Goal: Task Accomplishment & Management: Complete application form

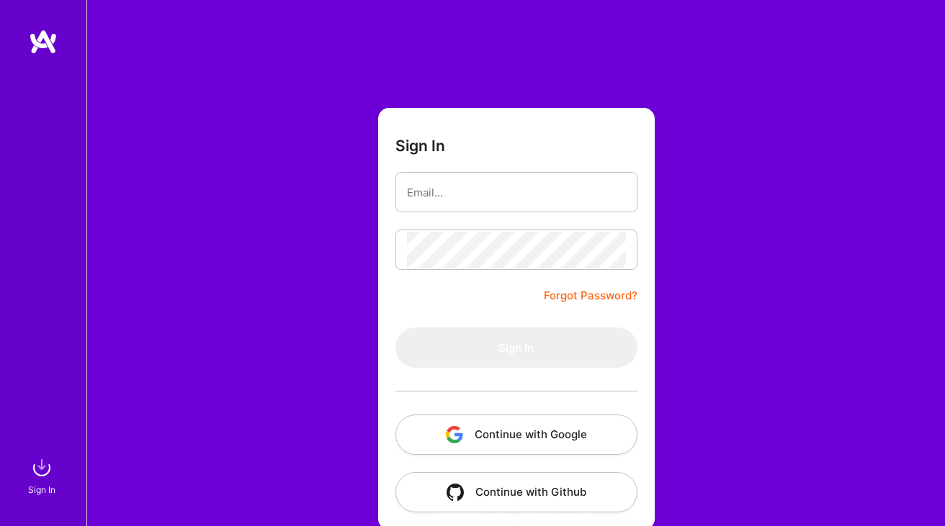
click at [474, 433] on button "Continue with Google" at bounding box center [516, 435] width 242 height 40
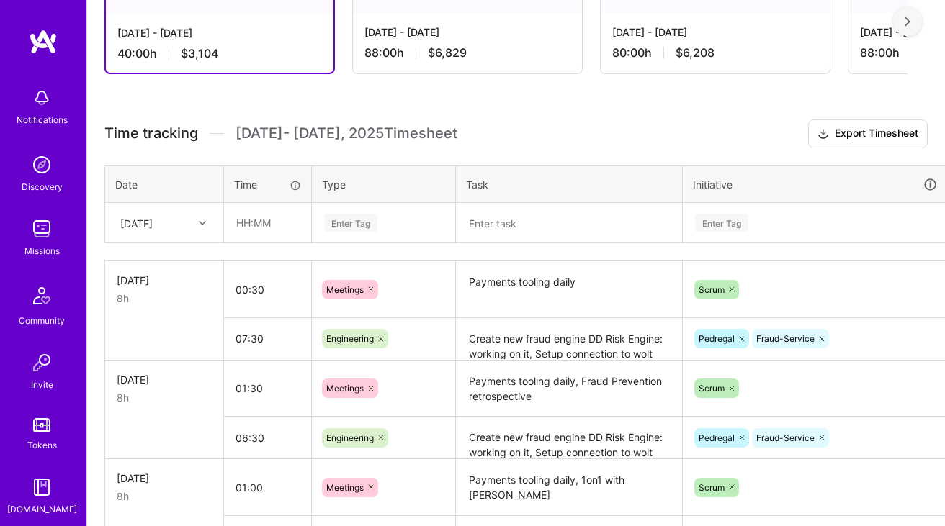
scroll to position [290, 0]
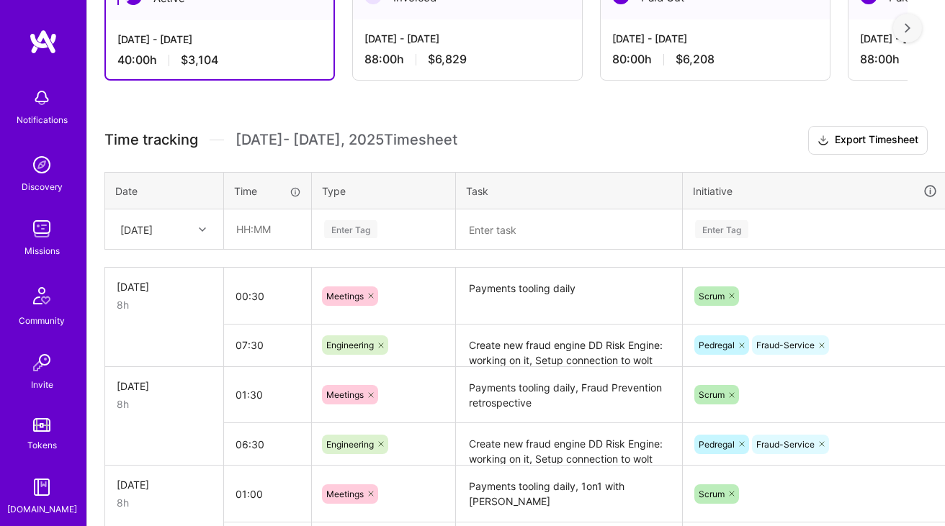
click at [567, 288] on textarea "Payments tooling daily" at bounding box center [568, 296] width 223 height 54
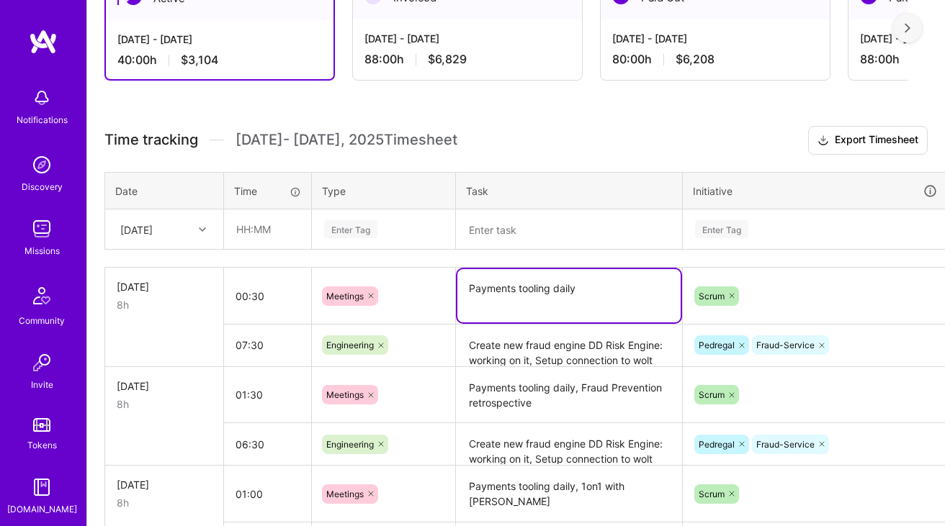
click at [141, 232] on div "[DATE]" at bounding box center [136, 229] width 32 height 15
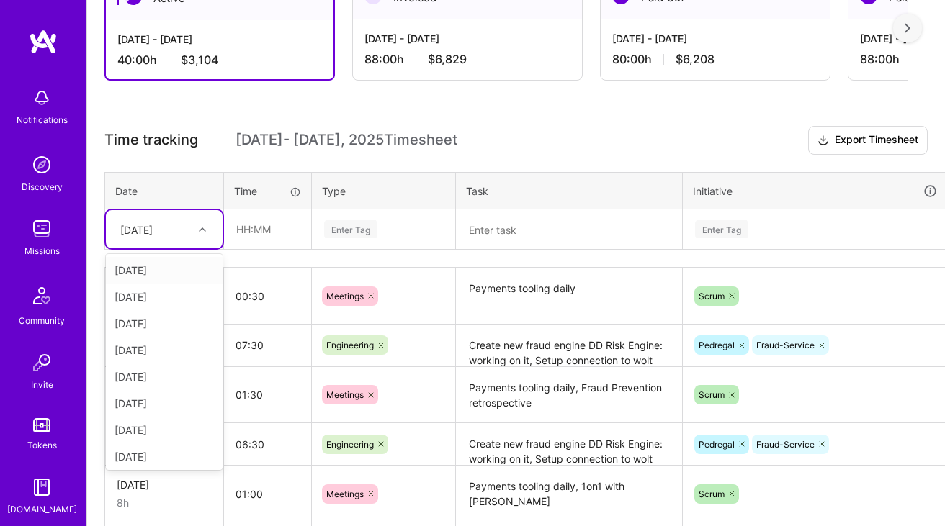
click at [153, 271] on div "[DATE]" at bounding box center [164, 270] width 117 height 27
click at [153, 233] on div "[DATE]" at bounding box center [136, 229] width 32 height 15
click at [158, 428] on div "[DATE]" at bounding box center [164, 427] width 117 height 27
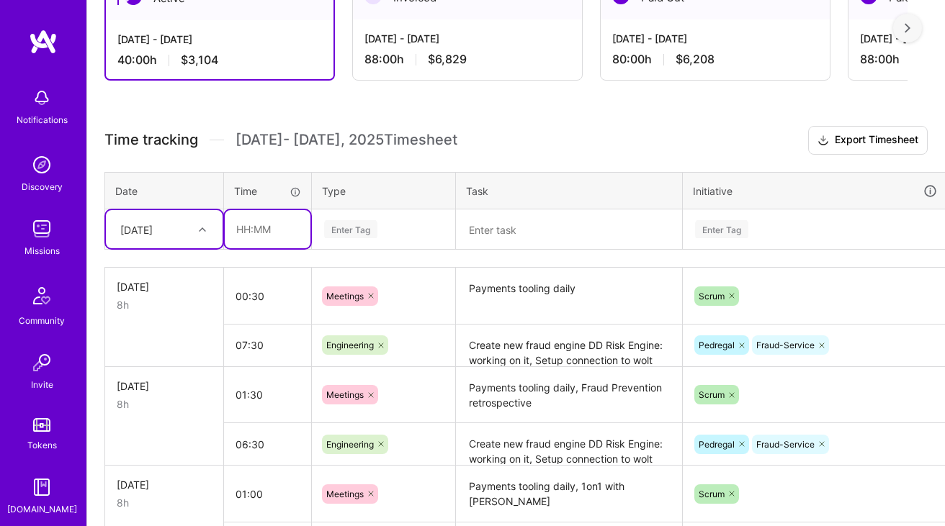
click at [297, 240] on input "text" at bounding box center [268, 229] width 86 height 38
type input "00:30"
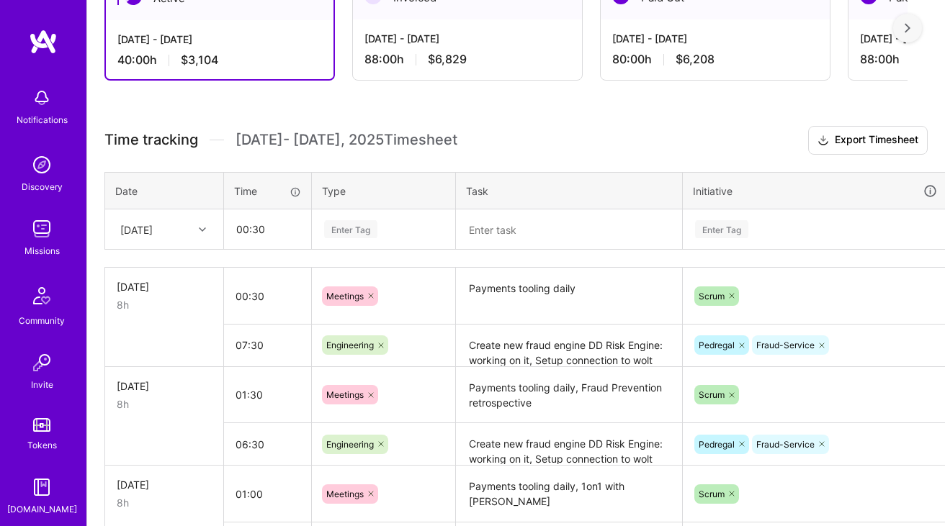
click at [346, 238] on div "Enter Tag" at bounding box center [383, 229] width 142 height 37
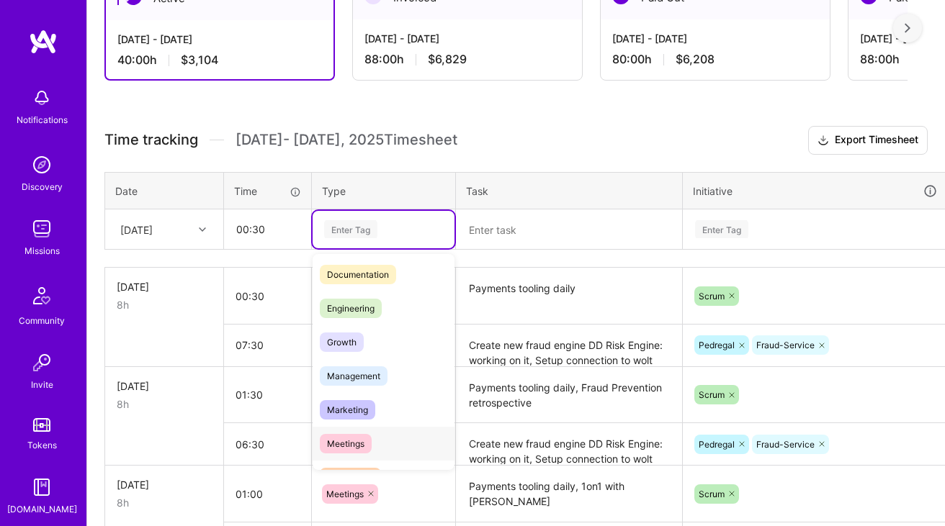
scroll to position [84, 0]
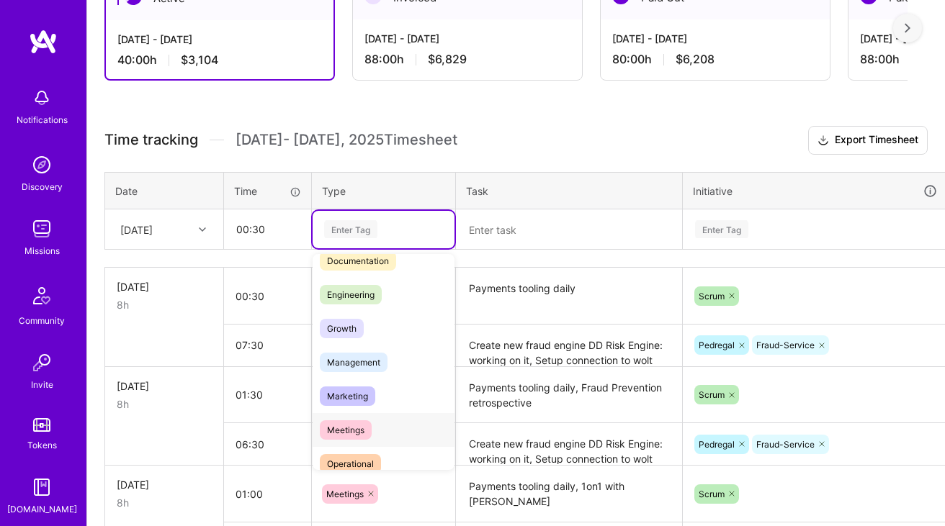
click at [349, 423] on span "Meetings" at bounding box center [346, 429] width 52 height 19
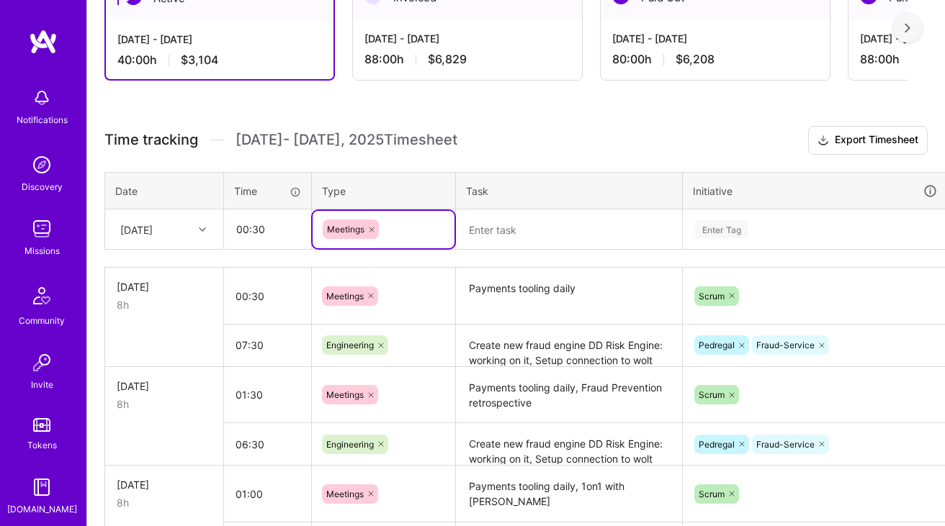
click at [525, 236] on textarea at bounding box center [568, 229] width 223 height 37
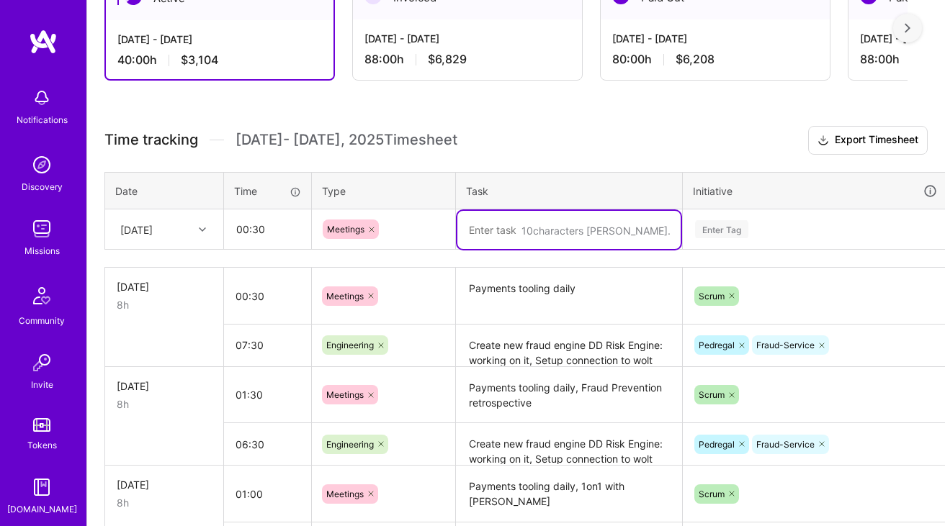
paste textarea "Payments tooling daily"
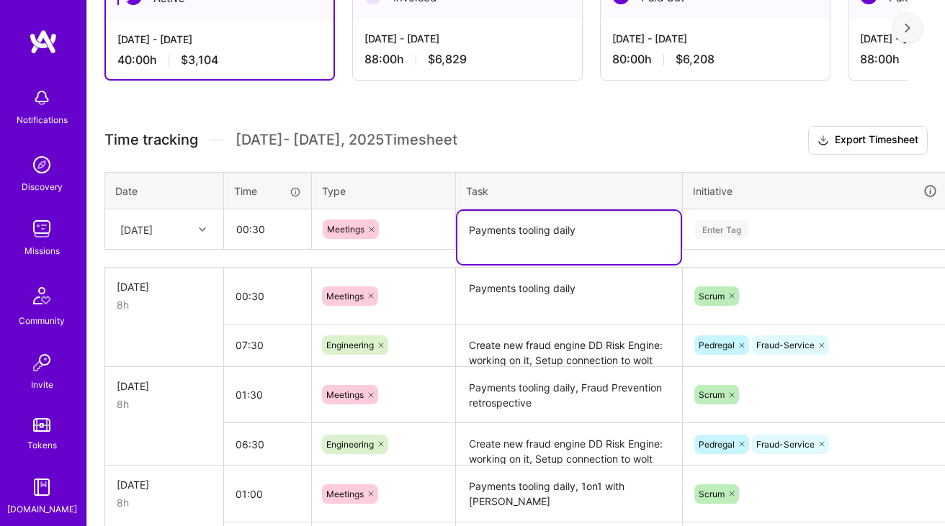
type textarea "Payments tooling daily"
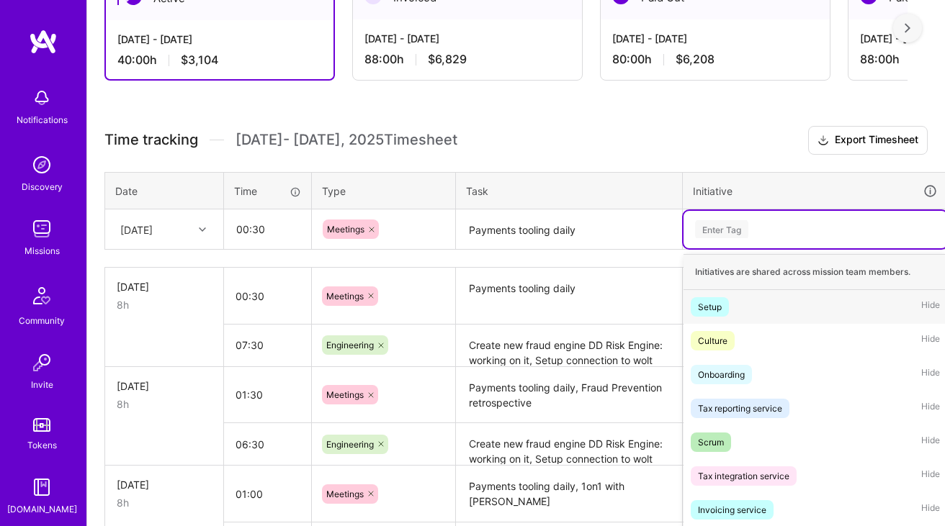
scroll to position [318, 0]
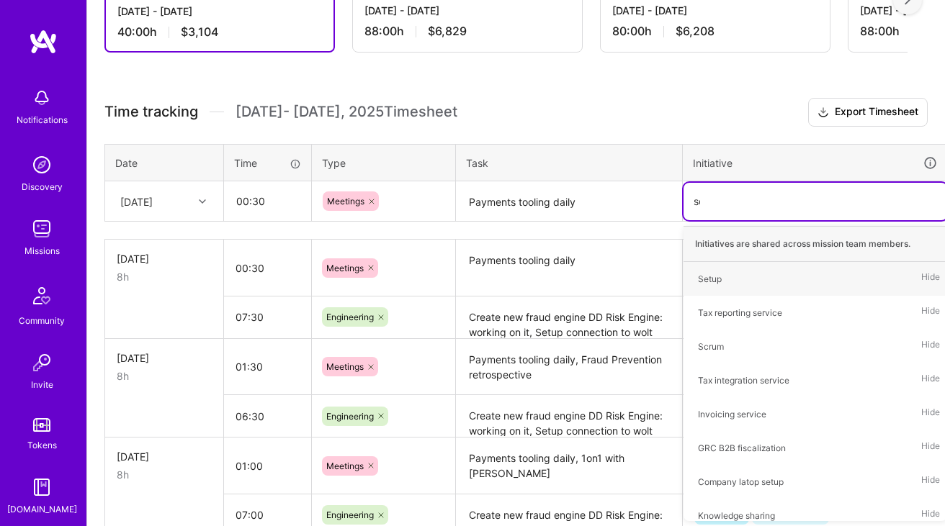
type input "scr"
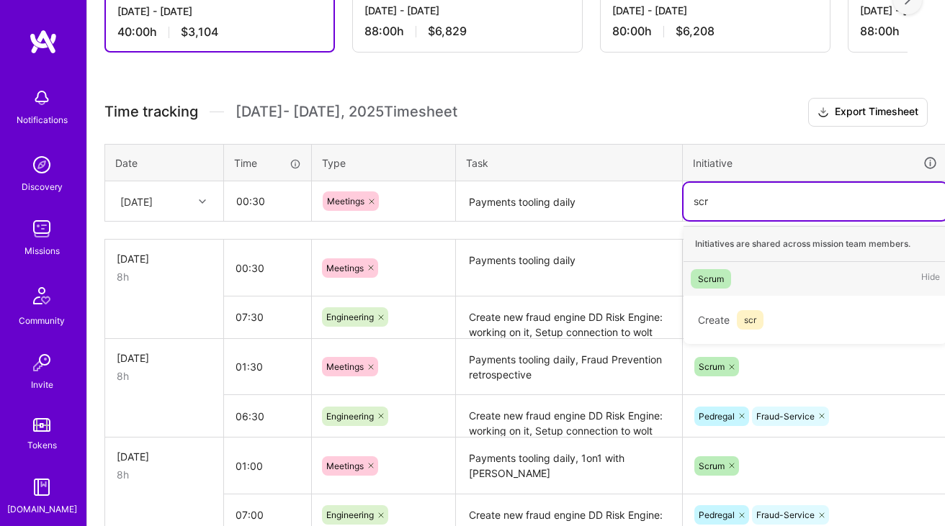
click at [716, 276] on div "Scrum" at bounding box center [711, 278] width 26 height 15
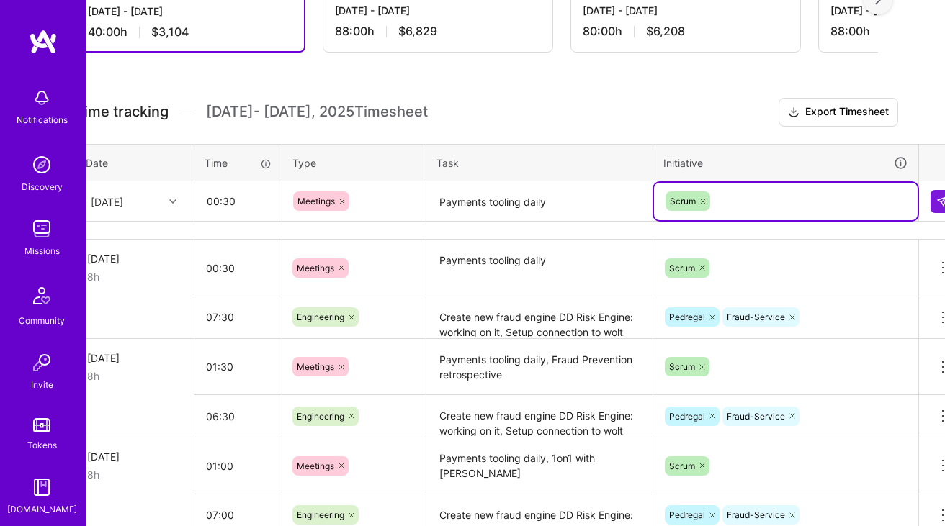
scroll to position [318, 52]
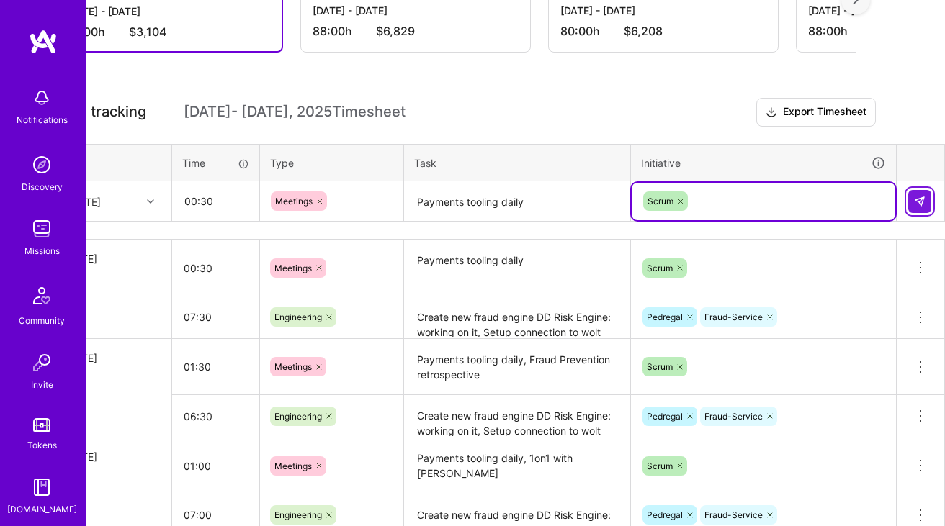
click at [923, 208] on button at bounding box center [919, 201] width 23 height 23
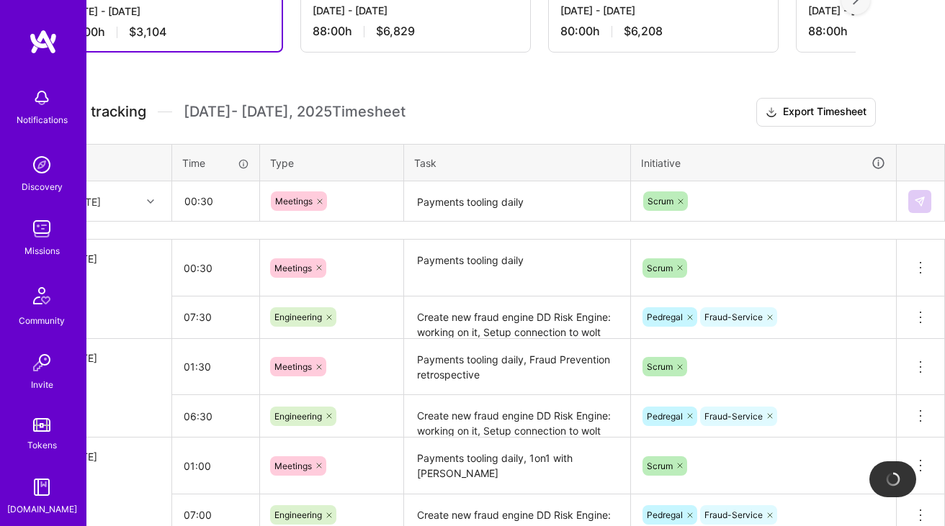
scroll to position [318, 0]
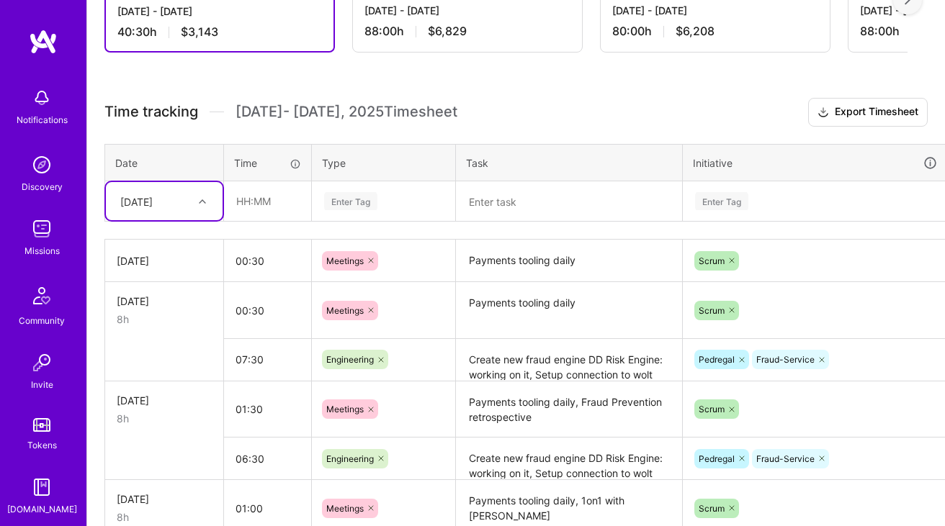
click at [192, 203] on div "[DATE]" at bounding box center [153, 201] width 80 height 24
click at [138, 428] on div "[DATE]" at bounding box center [164, 426] width 117 height 27
click at [263, 206] on input "text" at bounding box center [268, 201] width 86 height 38
click at [373, 193] on div "Enter Tag" at bounding box center [350, 201] width 53 height 22
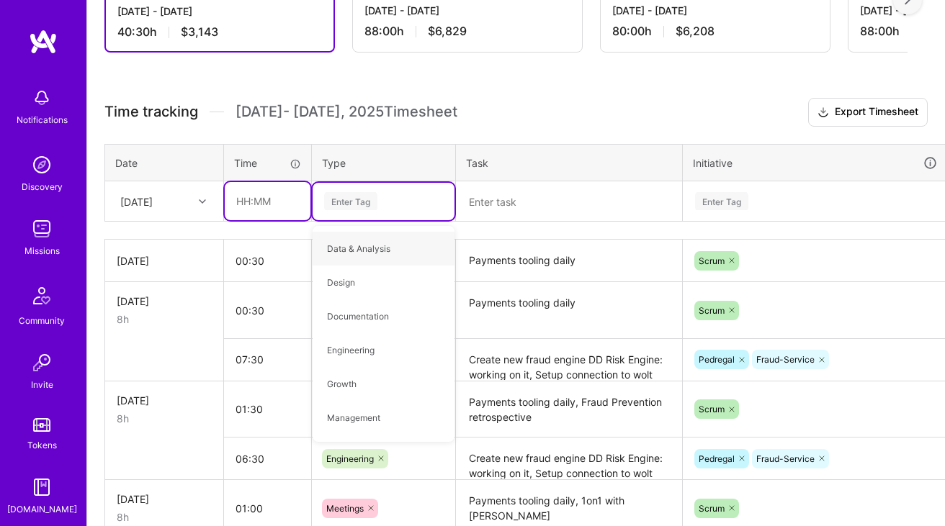
click at [254, 198] on input "text" at bounding box center [268, 201] width 86 height 38
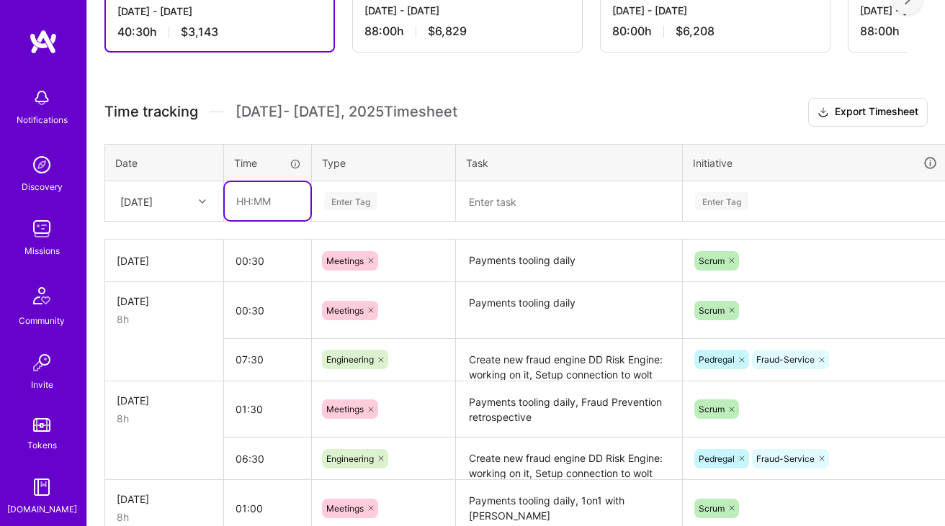
type input "00:30"
click at [387, 187] on div "Enter Tag" at bounding box center [383, 201] width 142 height 37
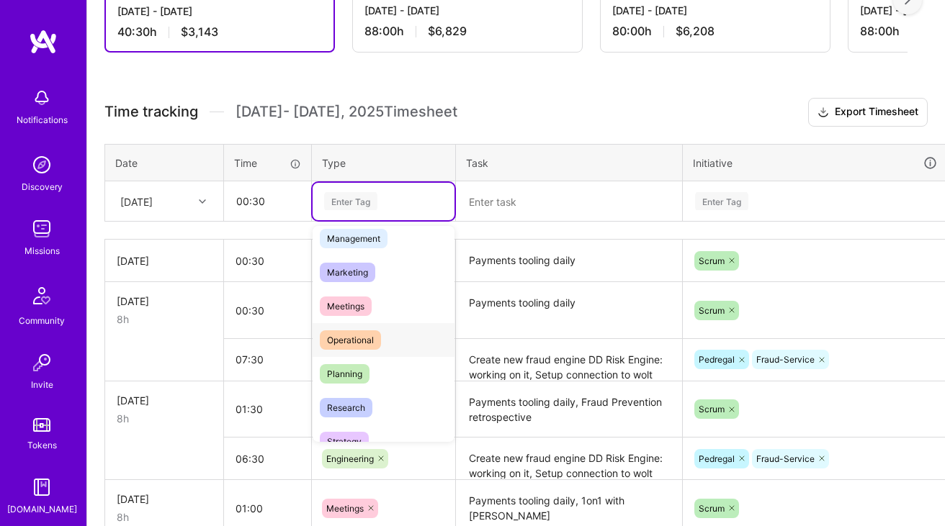
scroll to position [174, 0]
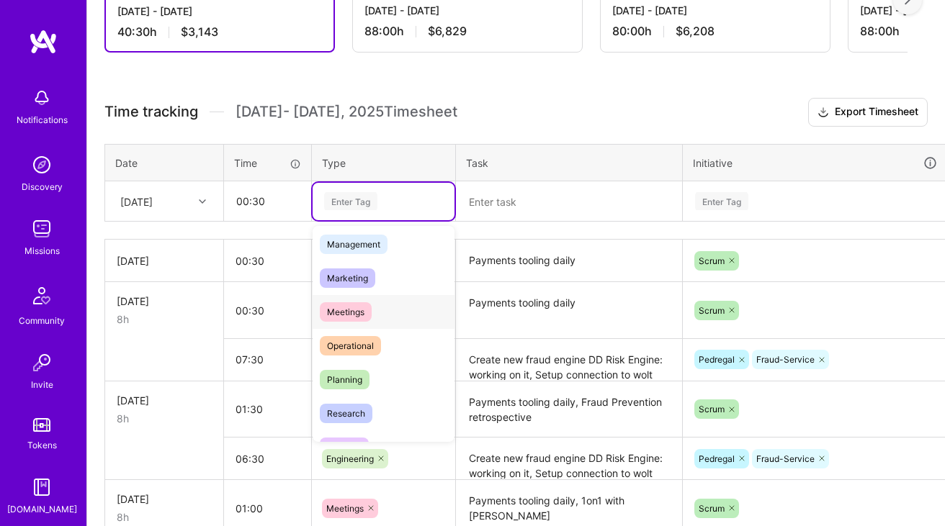
click at [351, 312] on span "Meetings" at bounding box center [346, 311] width 52 height 19
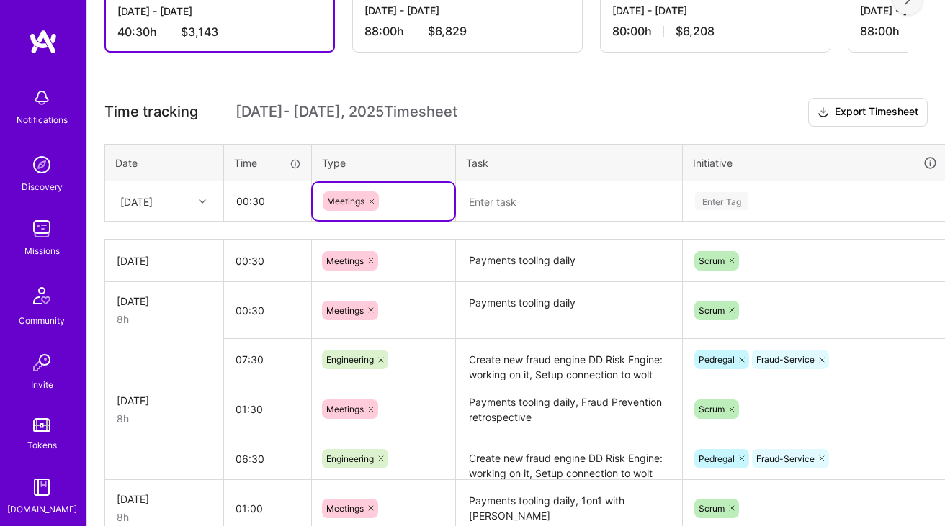
click at [506, 201] on textarea at bounding box center [568, 202] width 223 height 38
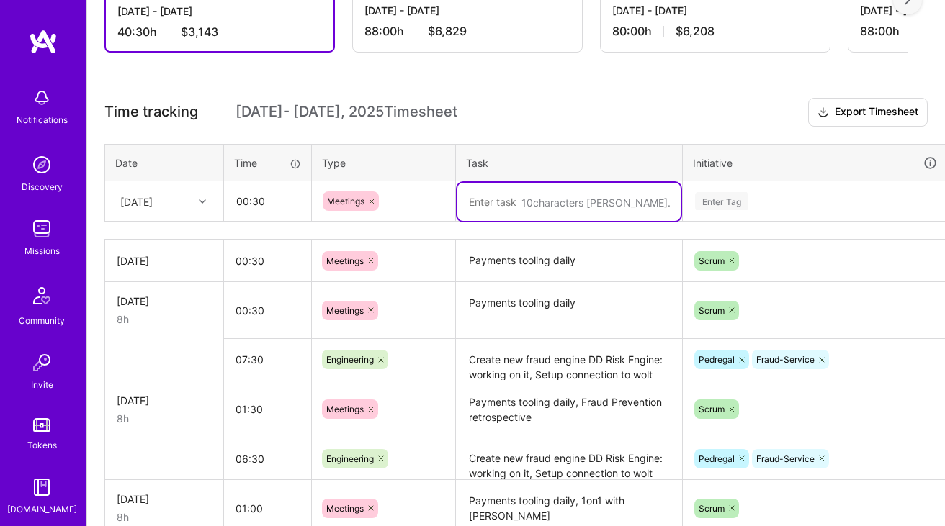
paste textarea "Payments tooling daily"
type textarea "Payments tooling daily"
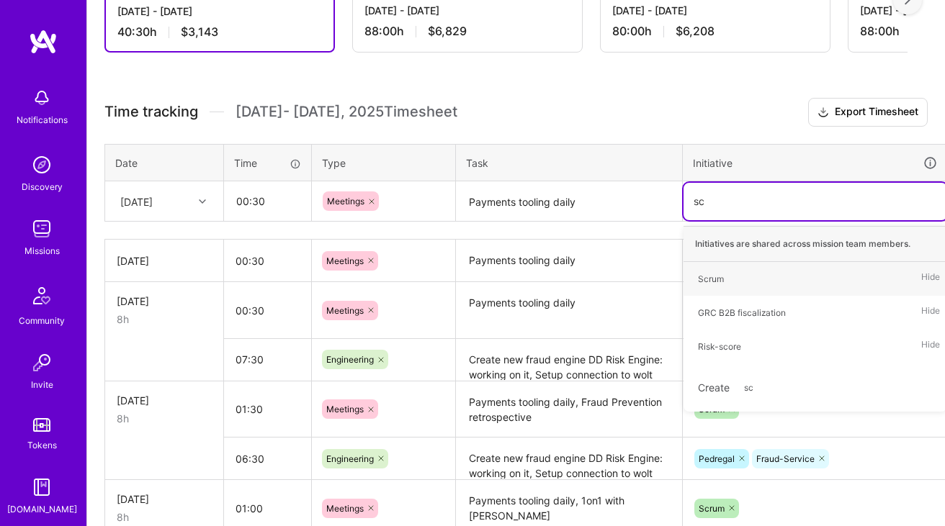
type input "scr"
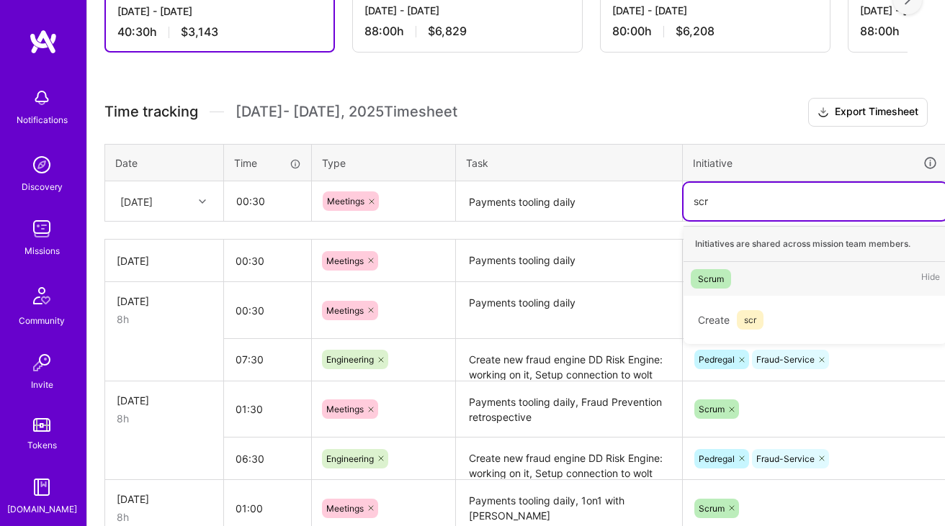
click at [780, 272] on div "Scrum Hide" at bounding box center [815, 279] width 264 height 34
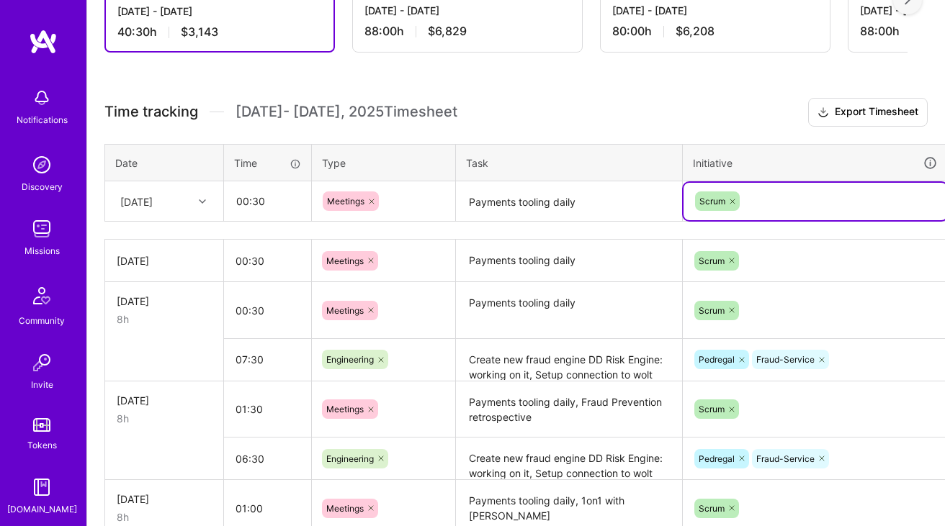
scroll to position [318, 52]
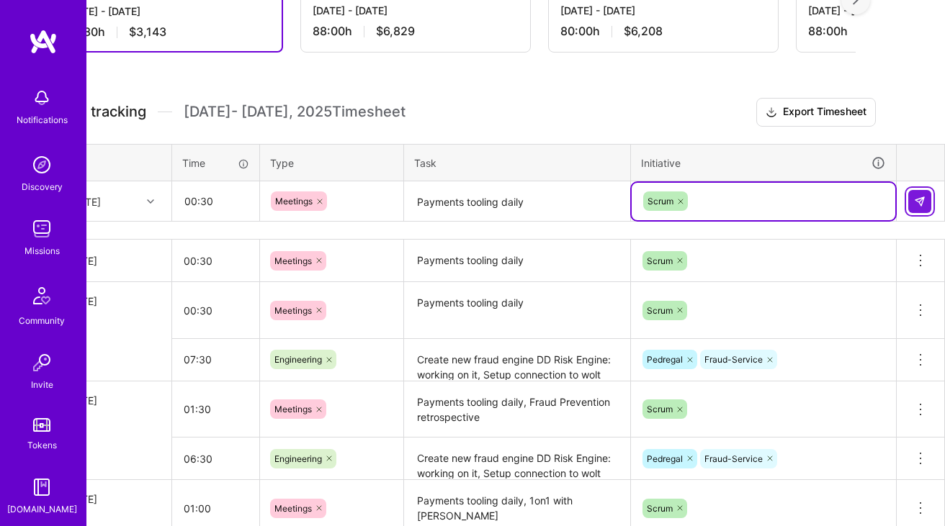
click at [924, 206] on img at bounding box center [920, 202] width 12 height 12
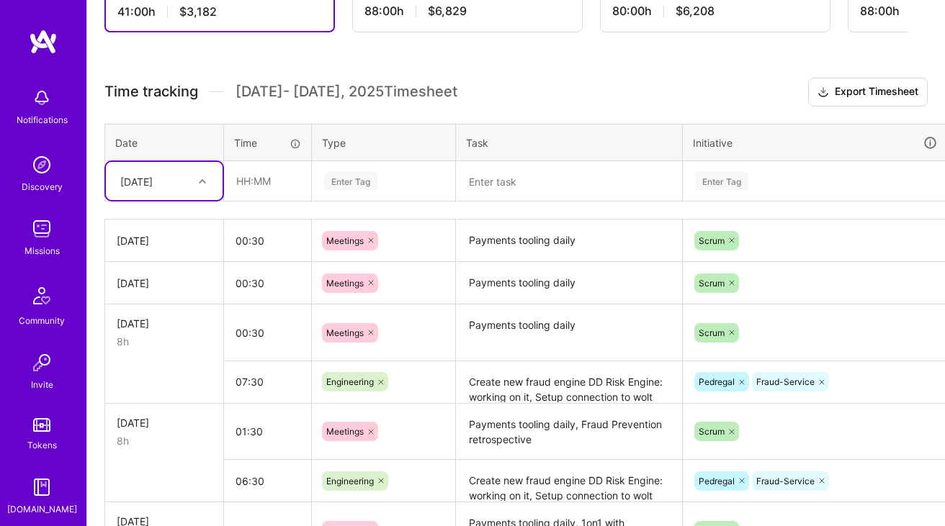
scroll to position [344, 0]
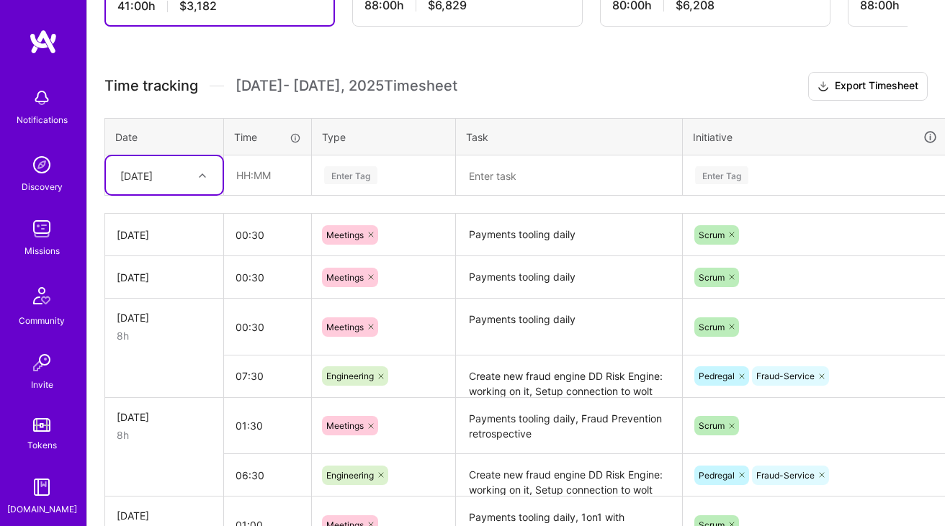
click at [499, 369] on textarea "Create new fraud engine DD Risk Engine: working on it, Setup connection to wolt…" at bounding box center [568, 377] width 223 height 40
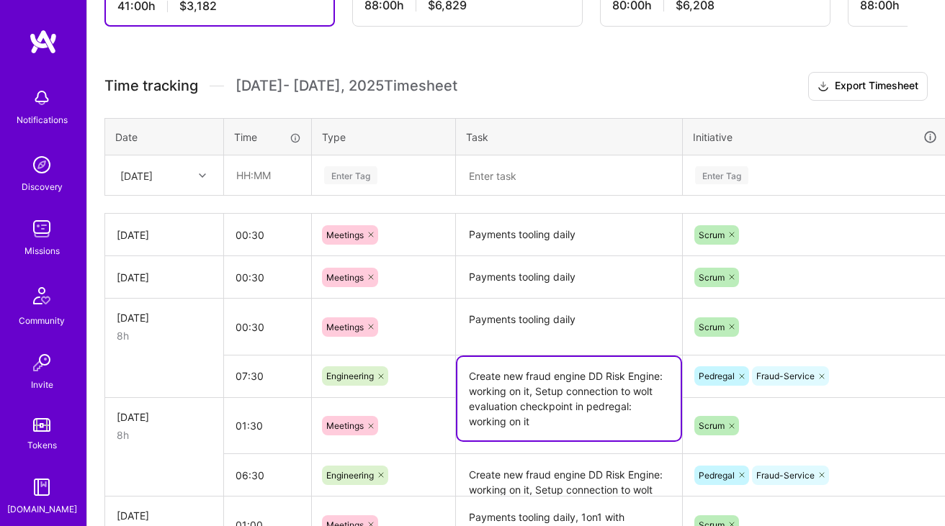
click at [499, 369] on textarea "Create new fraud engine DD Risk Engine: working on it, Setup connection to wolt…" at bounding box center [568, 399] width 223 height 84
click at [196, 173] on div at bounding box center [204, 175] width 22 height 19
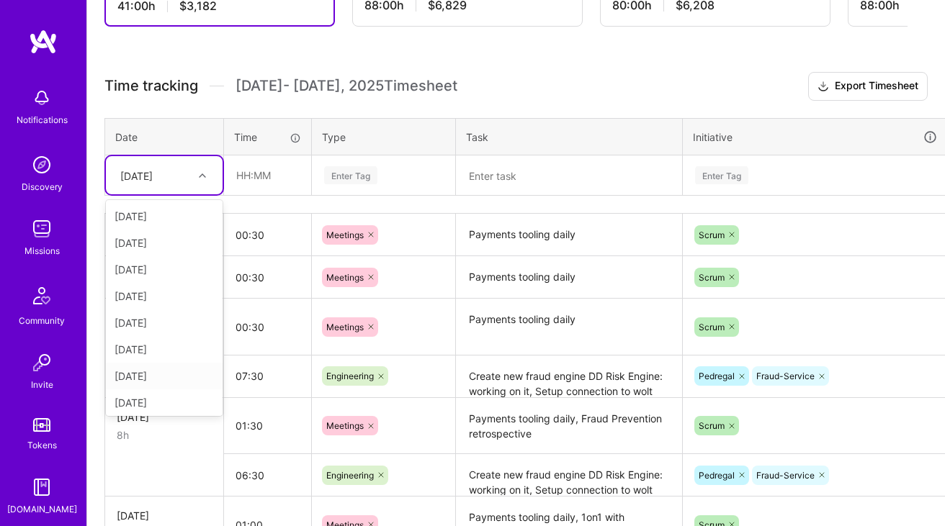
scroll to position [3, 0]
click at [144, 407] on div "[DATE]" at bounding box center [164, 400] width 117 height 27
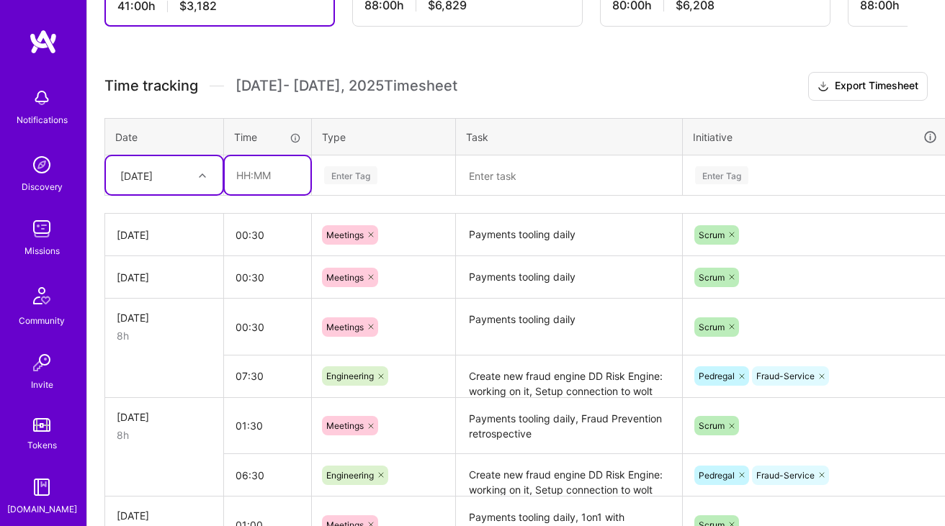
click at [289, 174] on input "text" at bounding box center [268, 175] width 86 height 38
type input "07:30"
click at [357, 154] on th "Type" at bounding box center [384, 136] width 144 height 37
click at [390, 172] on div "Enter Tag" at bounding box center [384, 175] width 122 height 18
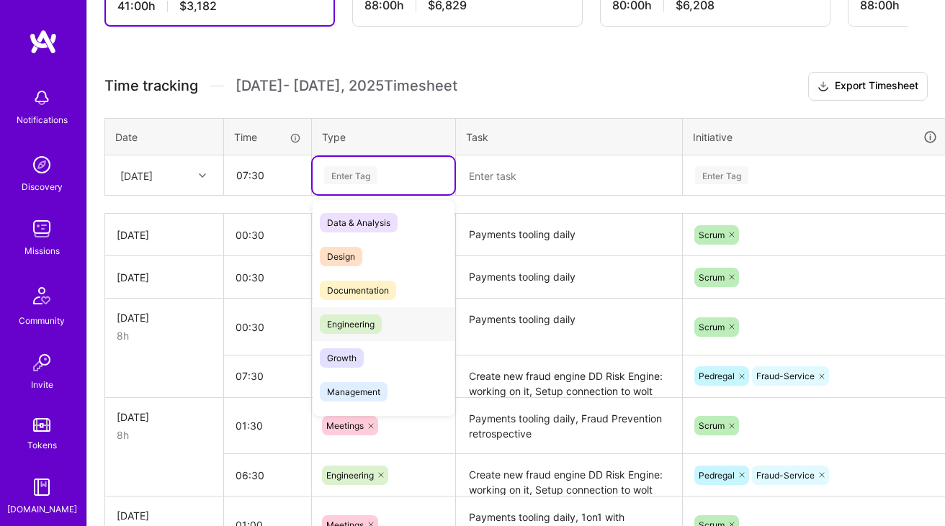
click at [360, 308] on div "Engineering" at bounding box center [383, 324] width 142 height 34
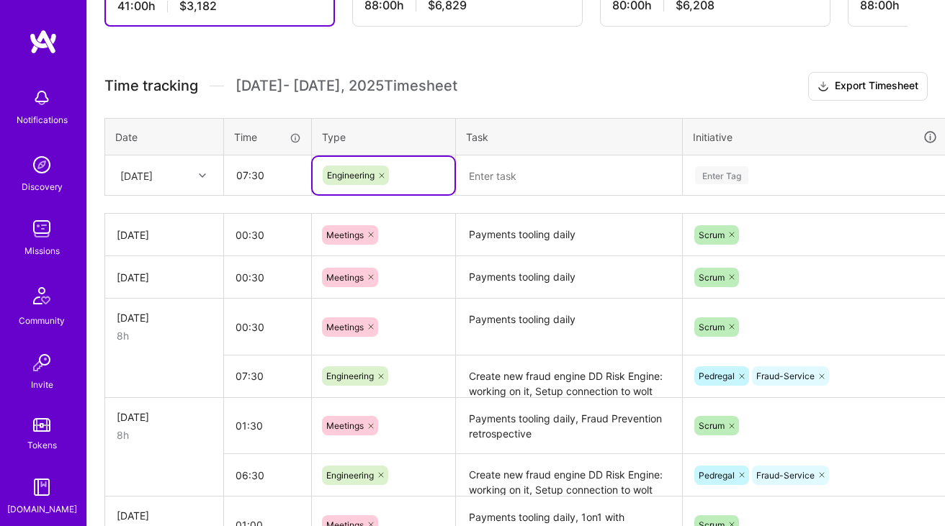
click at [503, 184] on textarea at bounding box center [568, 176] width 223 height 38
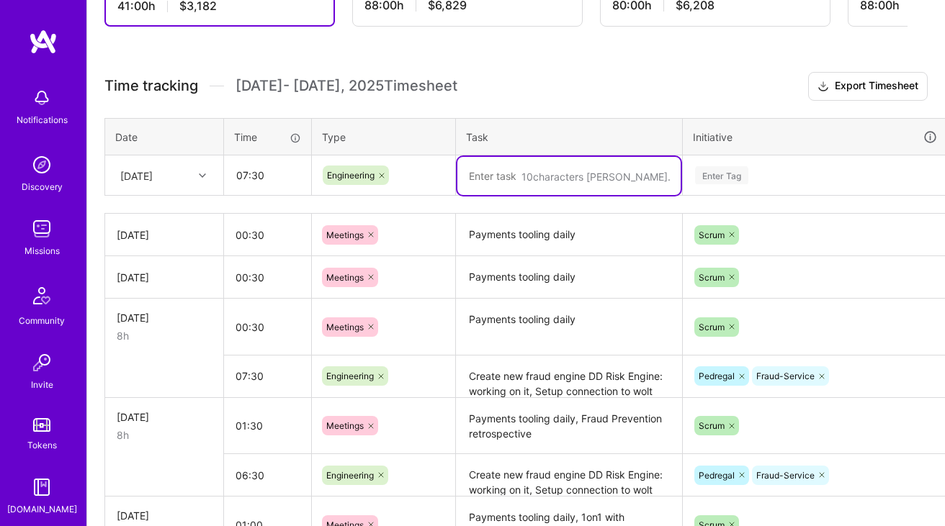
paste textarea "Create new fraud engine DD Risk Engine: working on it, Setup connection to wolt…"
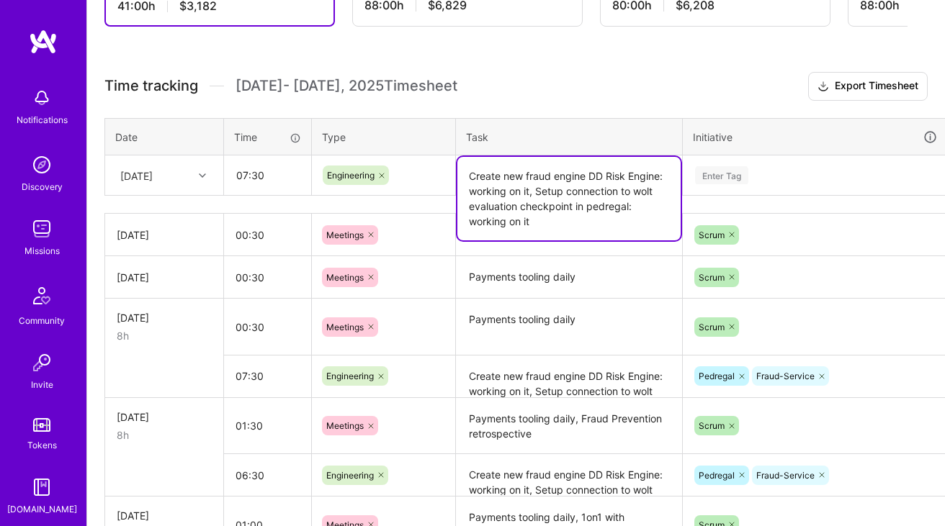
click at [615, 212] on textarea "Create new fraud engine DD Risk Engine: working on it, Setup connection to wolt…" at bounding box center [568, 199] width 223 height 84
type textarea "Create new fraud engine DD Risk Engine: draft PR ready, Setup connection to wol…"
click at [771, 166] on div "Enter Tag" at bounding box center [814, 175] width 243 height 18
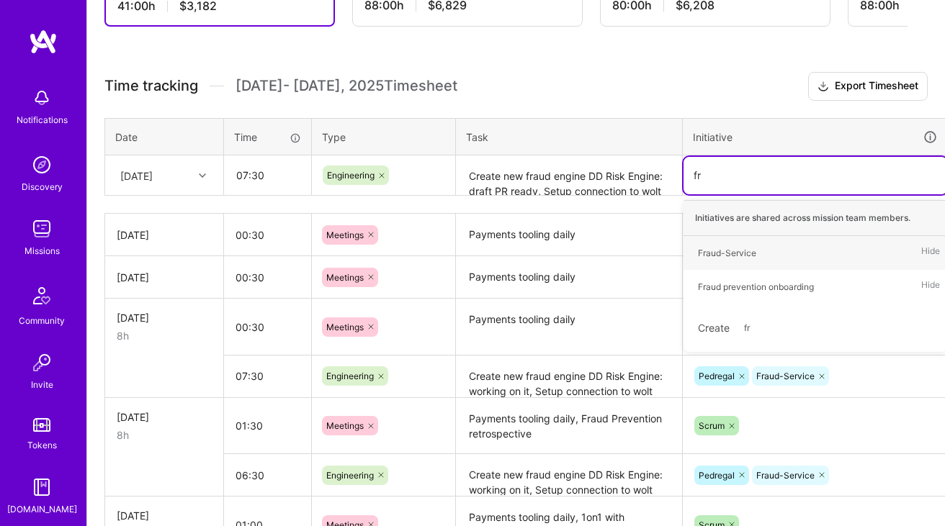
type input "fra"
click at [743, 248] on div "Fraud-Service" at bounding box center [727, 253] width 58 height 15
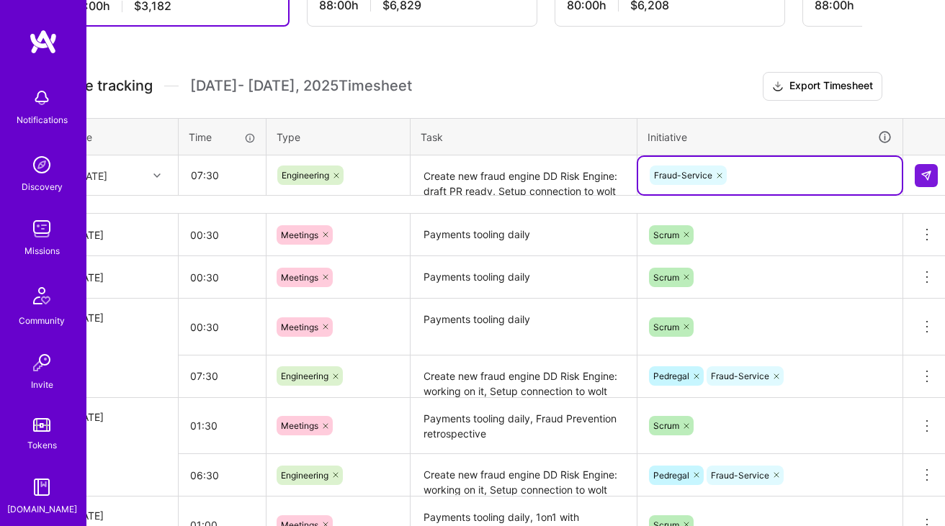
scroll to position [344, 52]
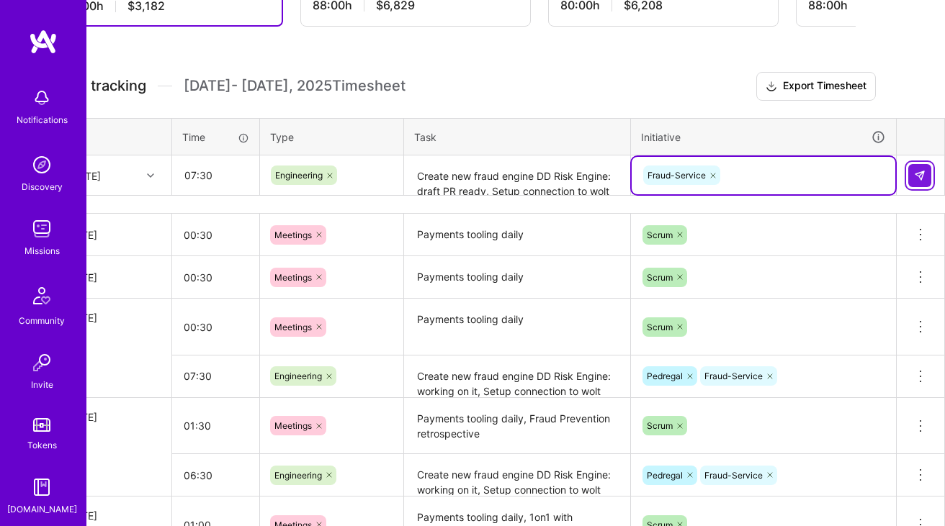
click at [919, 176] on img at bounding box center [920, 176] width 12 height 12
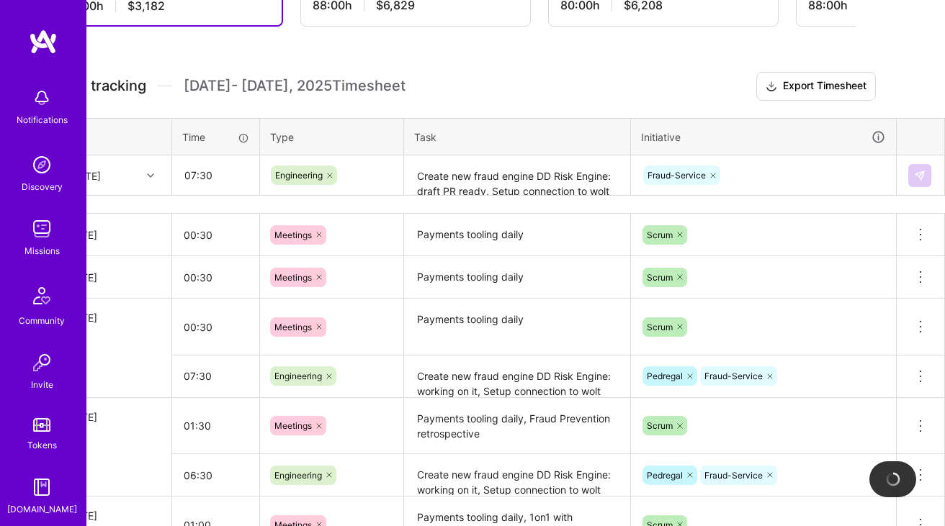
scroll to position [344, 0]
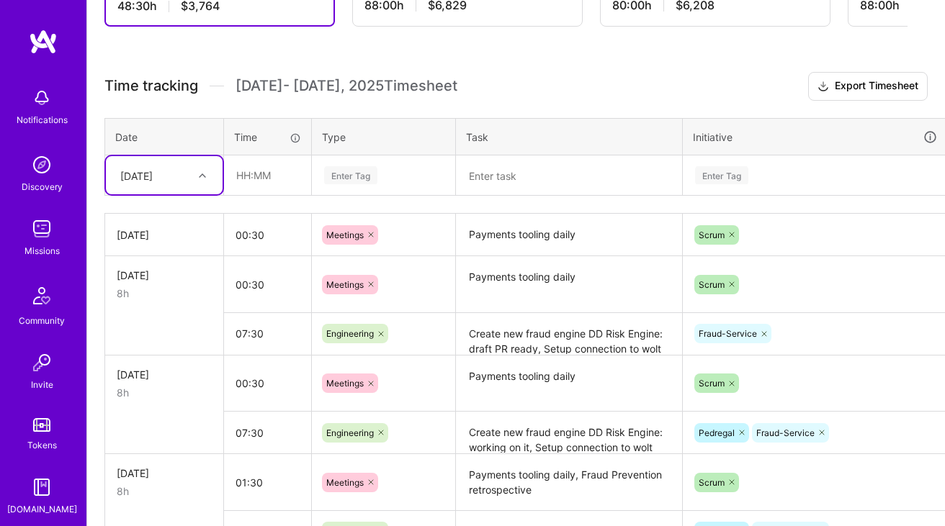
click at [506, 338] on textarea "Create new fraud engine DD Risk Engine: draft PR ready, Setup connection to wol…" at bounding box center [568, 335] width 223 height 40
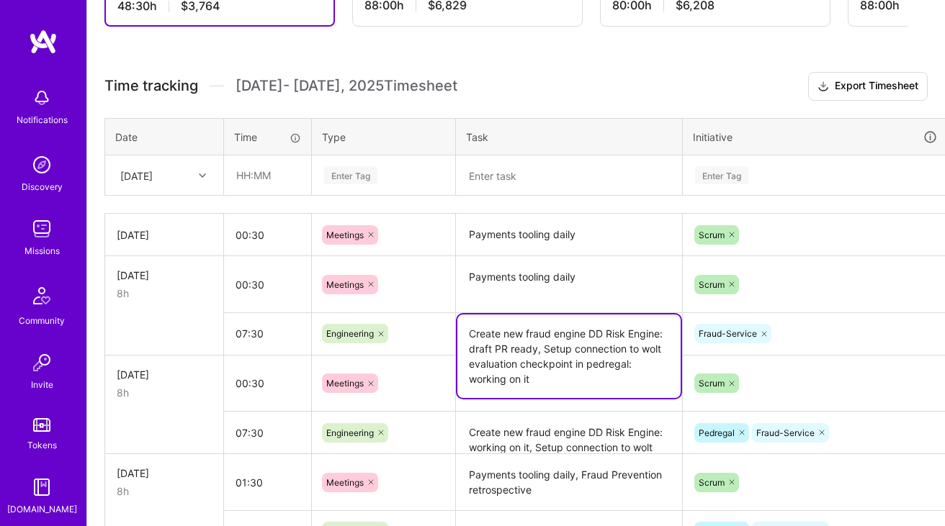
click at [506, 338] on textarea "Create new fraud engine DD Risk Engine: draft PR ready, Setup connection to wol…" at bounding box center [568, 357] width 223 height 84
click at [512, 87] on h3 "Time tracking [DATE] - [DATE] Timesheet Export Timesheet" at bounding box center [515, 86] width 823 height 29
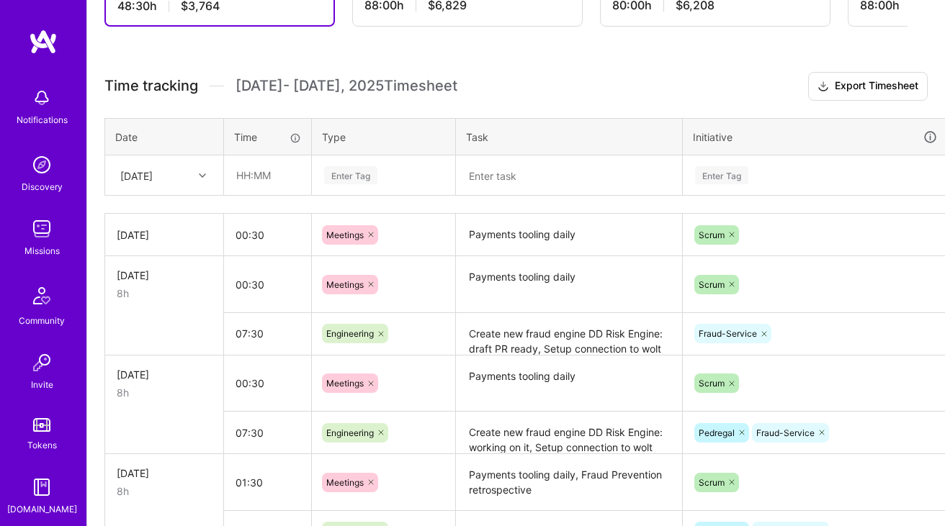
click at [199, 176] on icon at bounding box center [202, 175] width 7 height 7
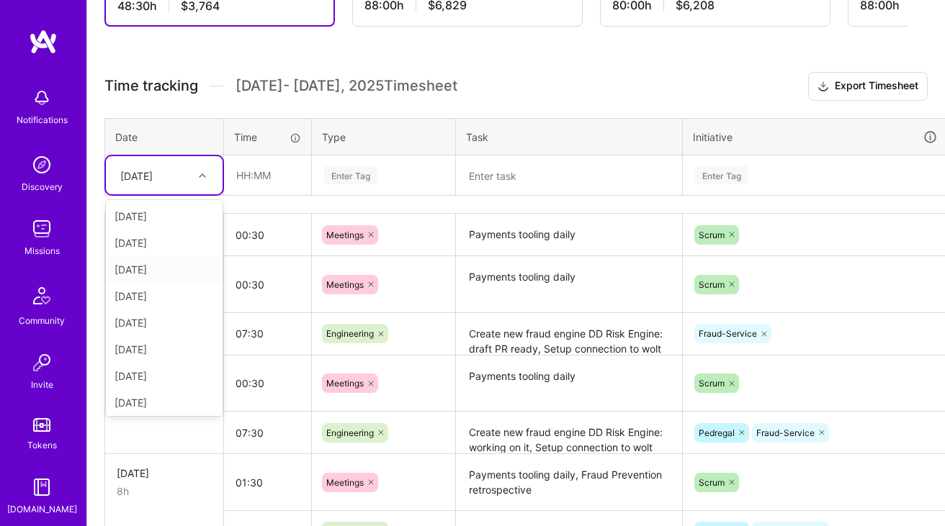
scroll to position [3, 0]
click at [151, 391] on div "[DATE]" at bounding box center [164, 400] width 117 height 27
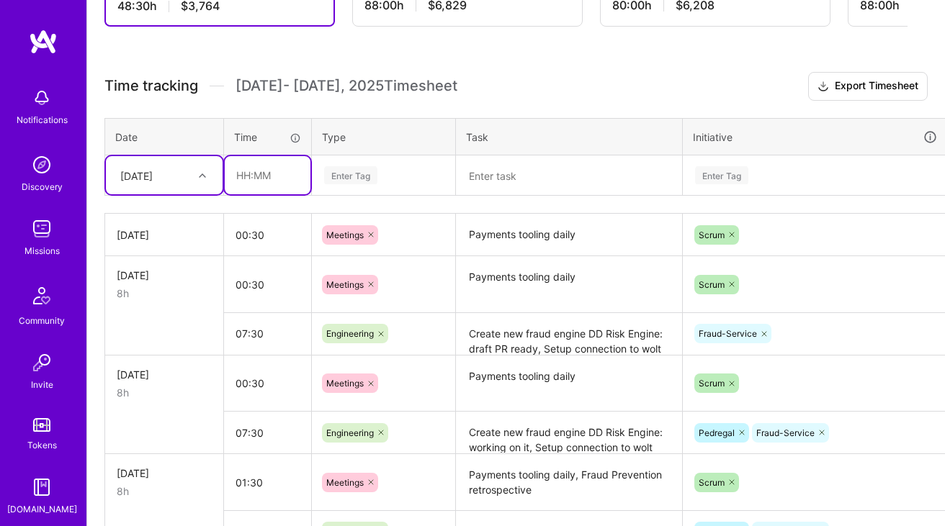
click at [263, 186] on input "text" at bounding box center [268, 175] width 86 height 38
type input "07:30"
click at [366, 194] on td "Enter Tag" at bounding box center [384, 176] width 144 height 40
click at [395, 178] on div "Enter Tag" at bounding box center [384, 175] width 122 height 18
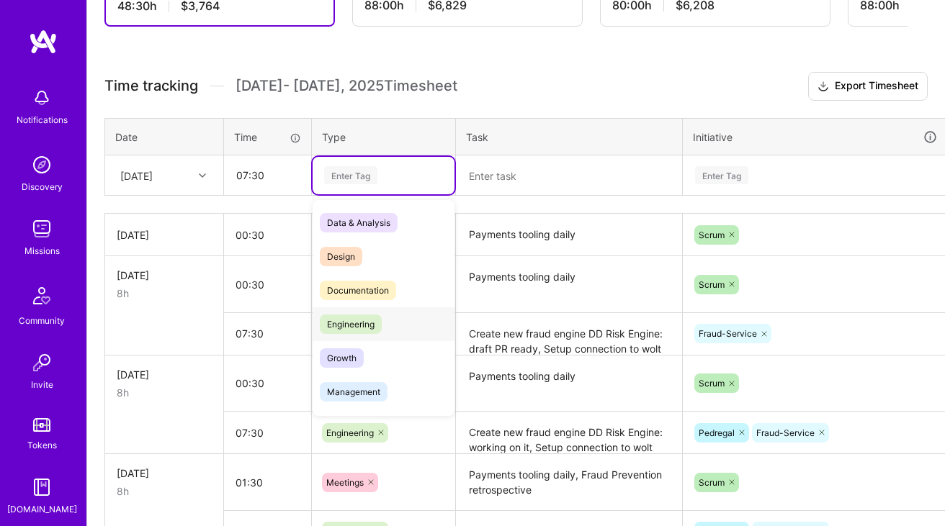
click at [374, 330] on span "Engineering" at bounding box center [351, 324] width 62 height 19
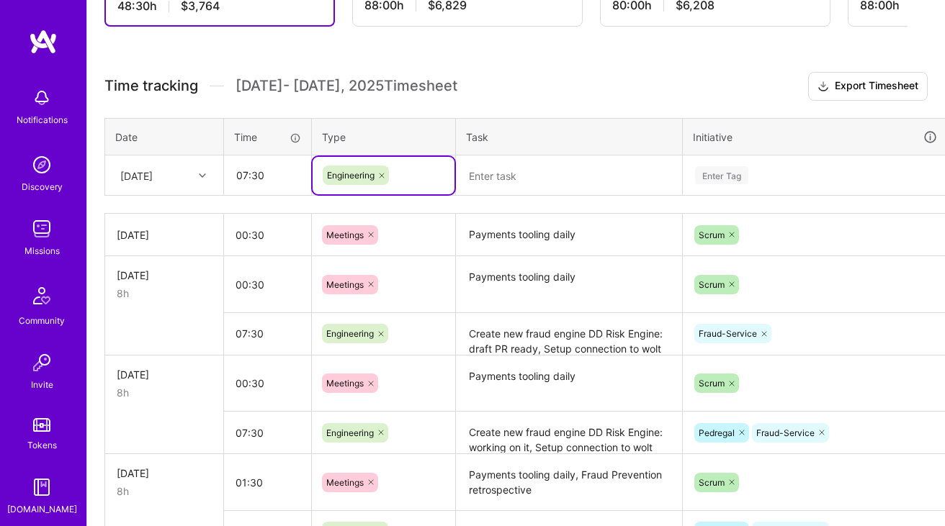
click at [572, 175] on textarea at bounding box center [568, 176] width 223 height 38
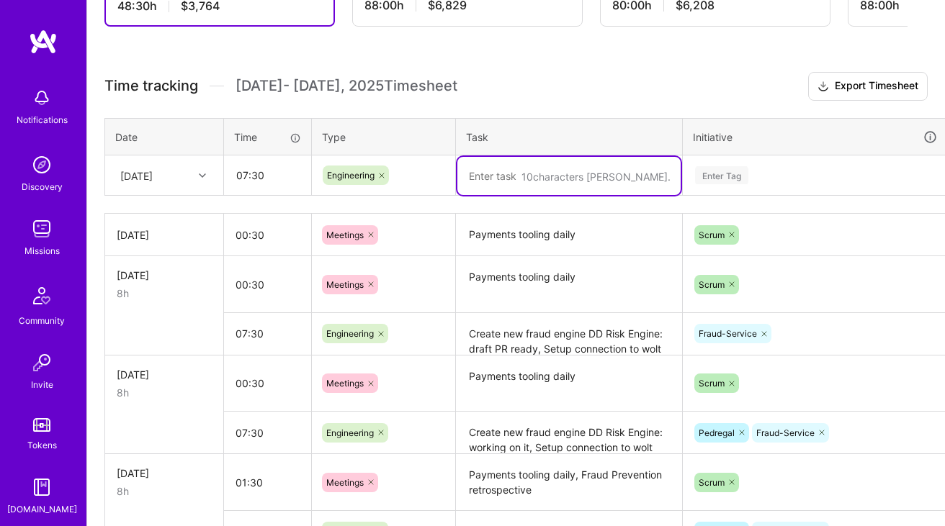
paste textarea "Create new fraud engine DD Risk Engine: draft PR ready, Setup connection to wol…"
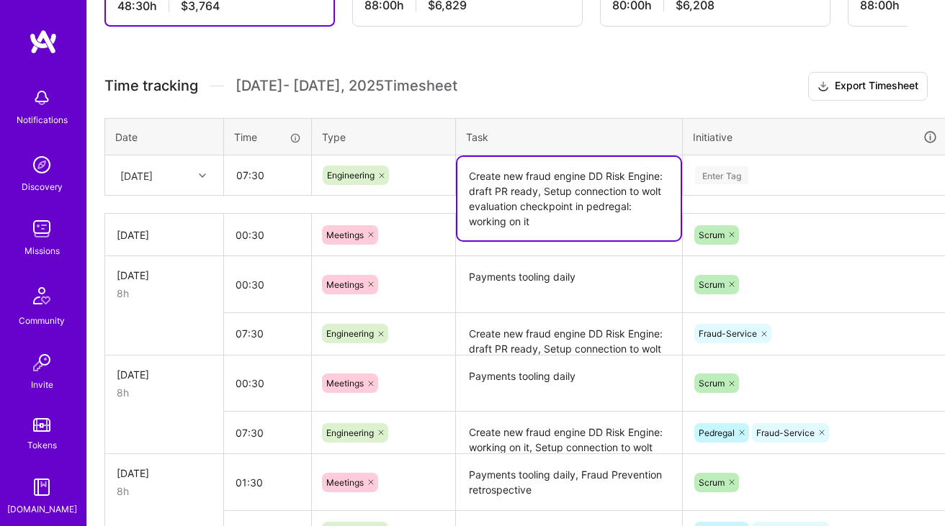
type textarea "Create new fraud engine DD Risk Engine: draft PR ready, Setup connection to wol…"
click at [734, 174] on div "Enter Tag" at bounding box center [721, 175] width 53 height 22
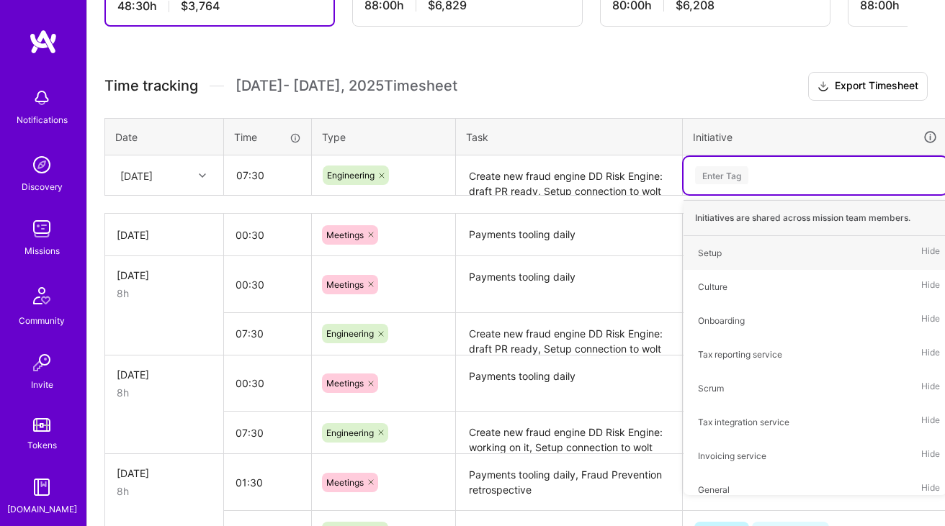
type input "d"
type input "fra"
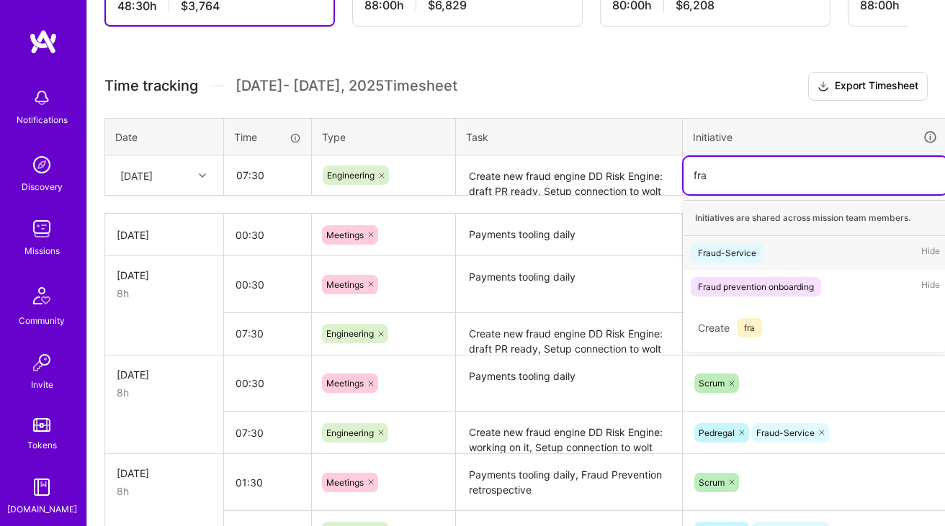
click at [721, 253] on div "Fraud-Service" at bounding box center [727, 253] width 58 height 15
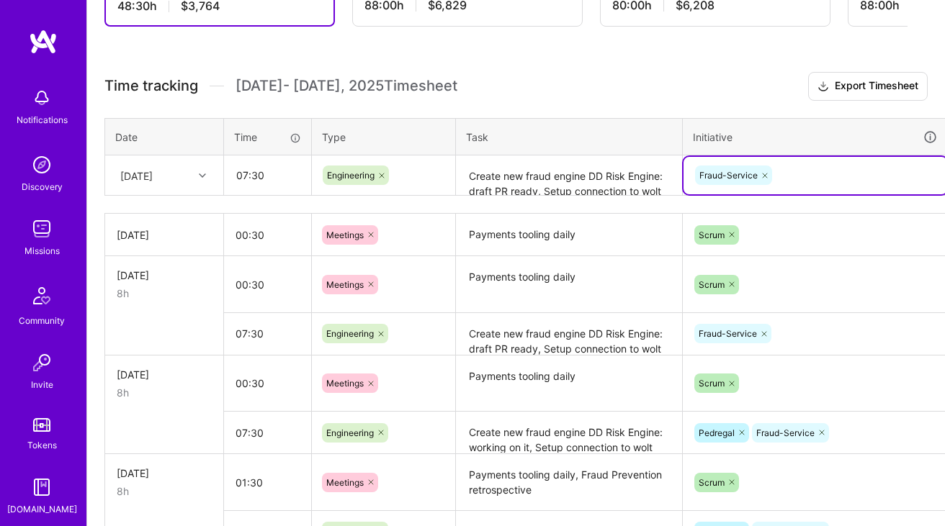
scroll to position [344, 52]
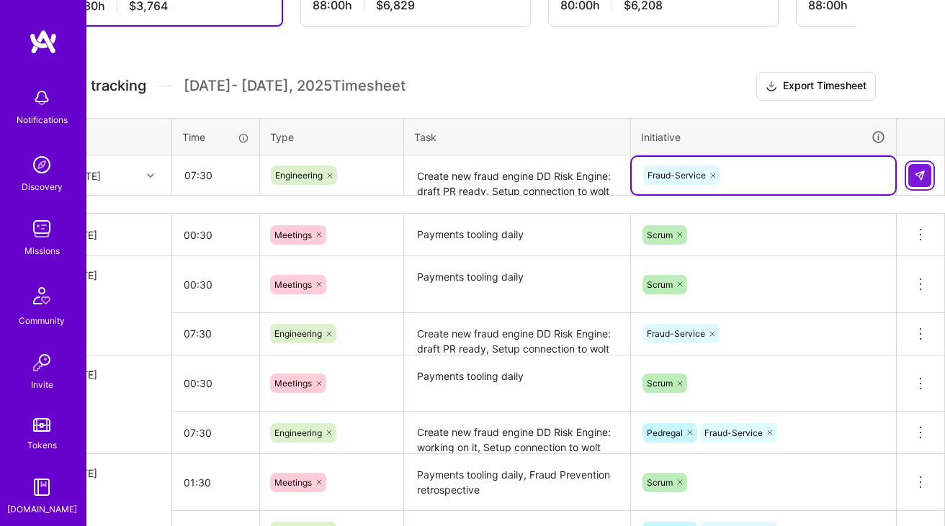
click at [923, 172] on img at bounding box center [920, 176] width 12 height 12
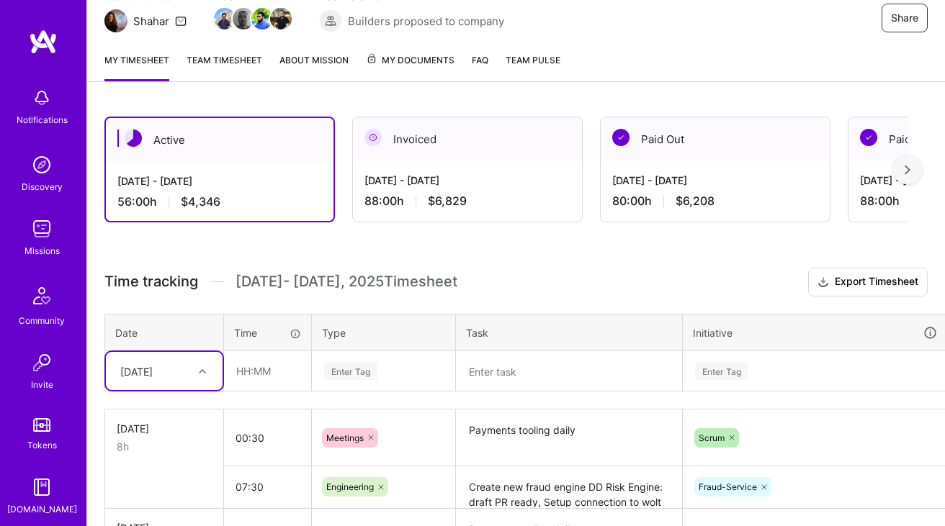
scroll to position [0, 0]
